Goal: Transaction & Acquisition: Purchase product/service

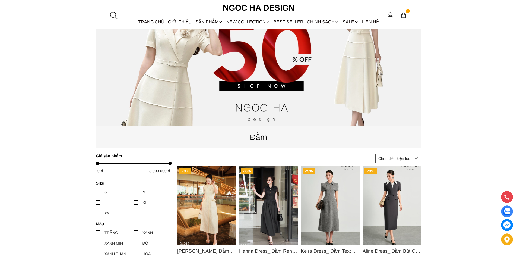
scroll to position [163, 0]
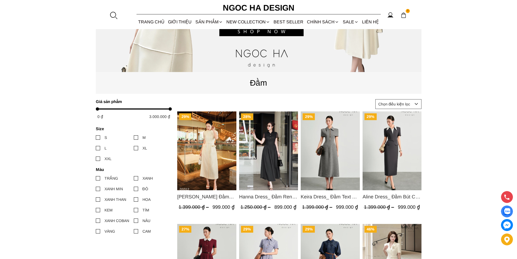
click at [208, 148] on img "Product image - Catherine Dress_ Đầm Ren Đính Hoa Túi Màu Kem D1012" at bounding box center [206, 150] width 59 height 79
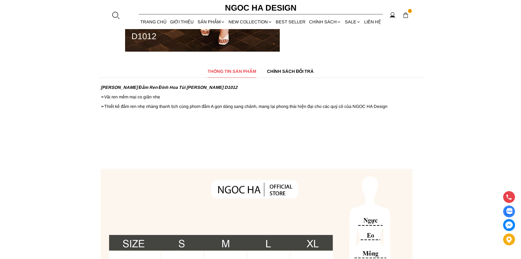
scroll to position [353, 0]
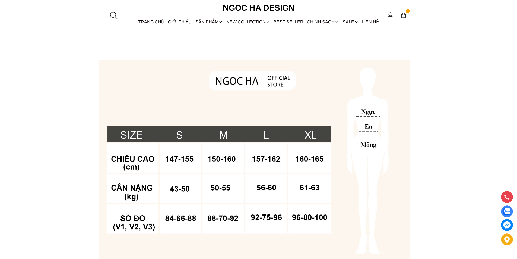
click at [112, 12] on div at bounding box center [113, 15] width 8 height 8
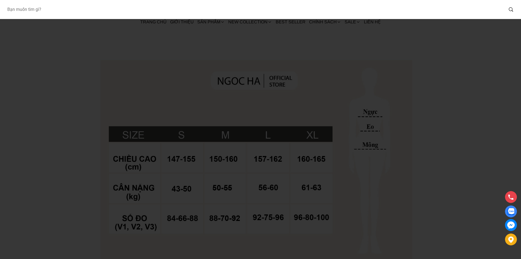
click at [91, 15] on input "Input search Bạn muốn tìm gì?" at bounding box center [253, 9] width 501 height 12
type input "bj142"
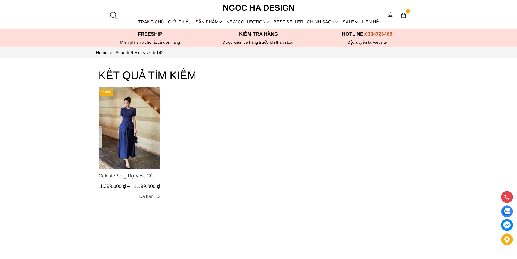
click at [115, 11] on div at bounding box center [113, 15] width 8 height 8
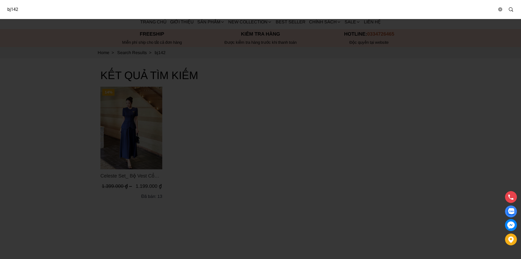
click at [110, 12] on input "bj142" at bounding box center [250, 9] width 494 height 12
type input "bj127"
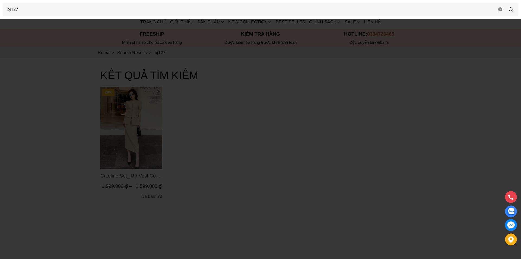
click at [61, 151] on div at bounding box center [260, 129] width 521 height 259
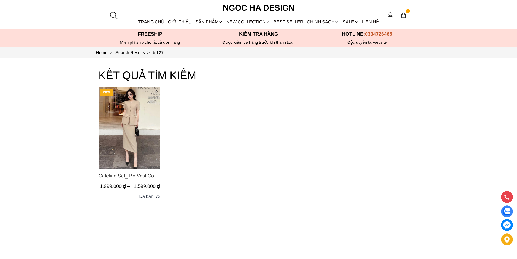
click at [124, 127] on img "Product image - Cateline Set_ Bộ Vest Cổ V Đính Cúc Nhí Chân Váy Bút Chì BJ127" at bounding box center [130, 128] width 62 height 83
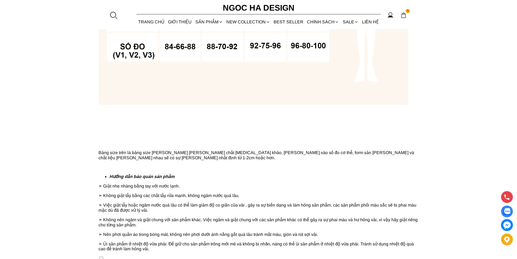
scroll to position [407, 0]
